Goal: Find specific page/section: Find specific page/section

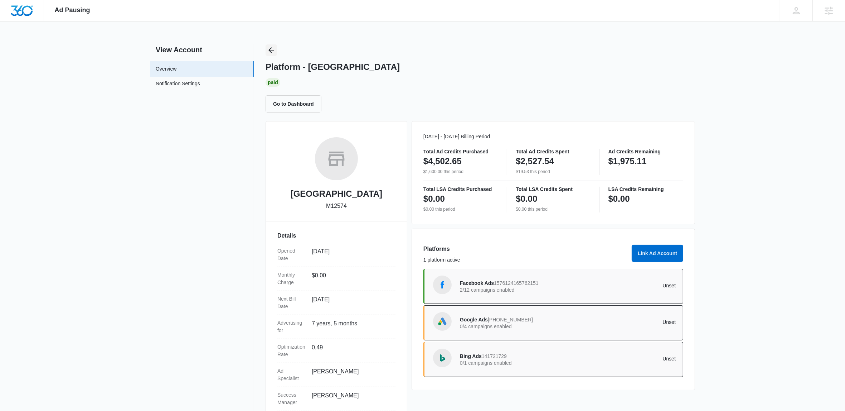
click at [274, 50] on icon "Back" at bounding box center [271, 50] width 9 height 9
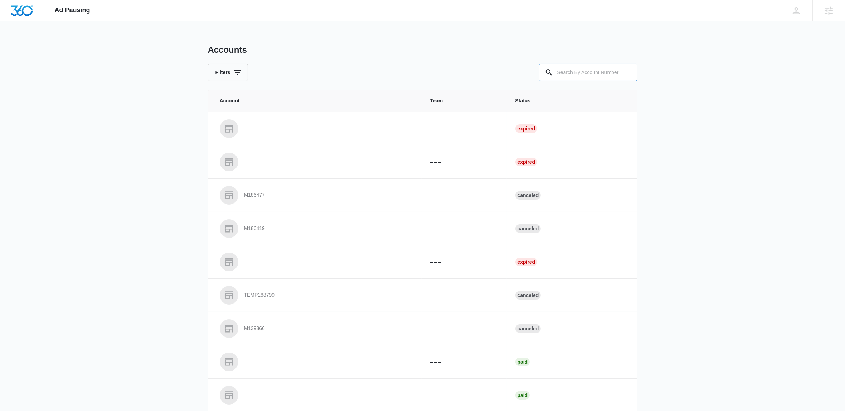
click at [604, 77] on input "text" at bounding box center [588, 72] width 98 height 17
paste input "M37539"
type input "M37539"
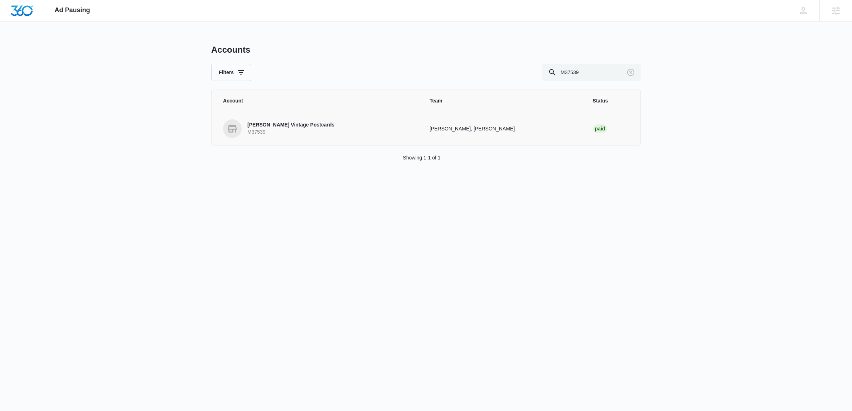
click at [332, 127] on link "[PERSON_NAME] Vintage Postcards M37539" at bounding box center [317, 128] width 189 height 19
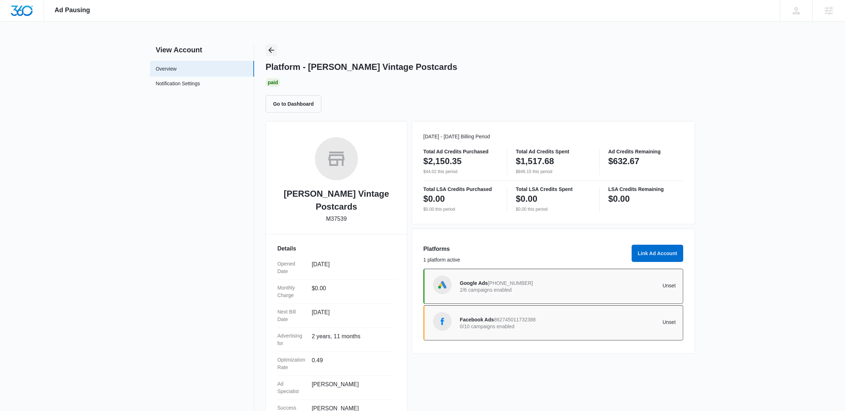
click at [271, 46] on icon "Back" at bounding box center [271, 50] width 9 height 9
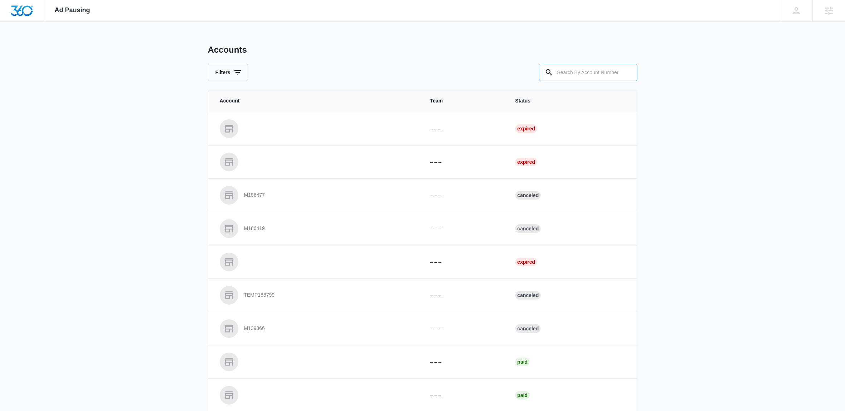
click at [585, 71] on input "text" at bounding box center [588, 72] width 98 height 17
paste input "M184159"
type input "M184159"
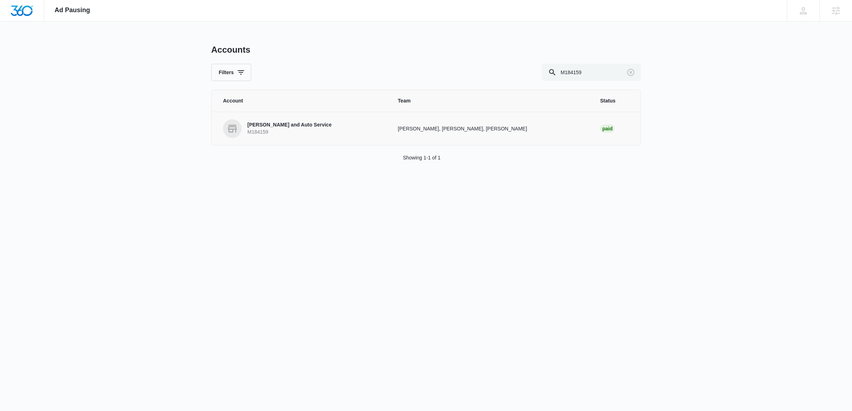
click at [268, 136] on link "[PERSON_NAME] and Auto Service M184159" at bounding box center [302, 128] width 158 height 19
